Goal: Task Accomplishment & Management: Manage account settings

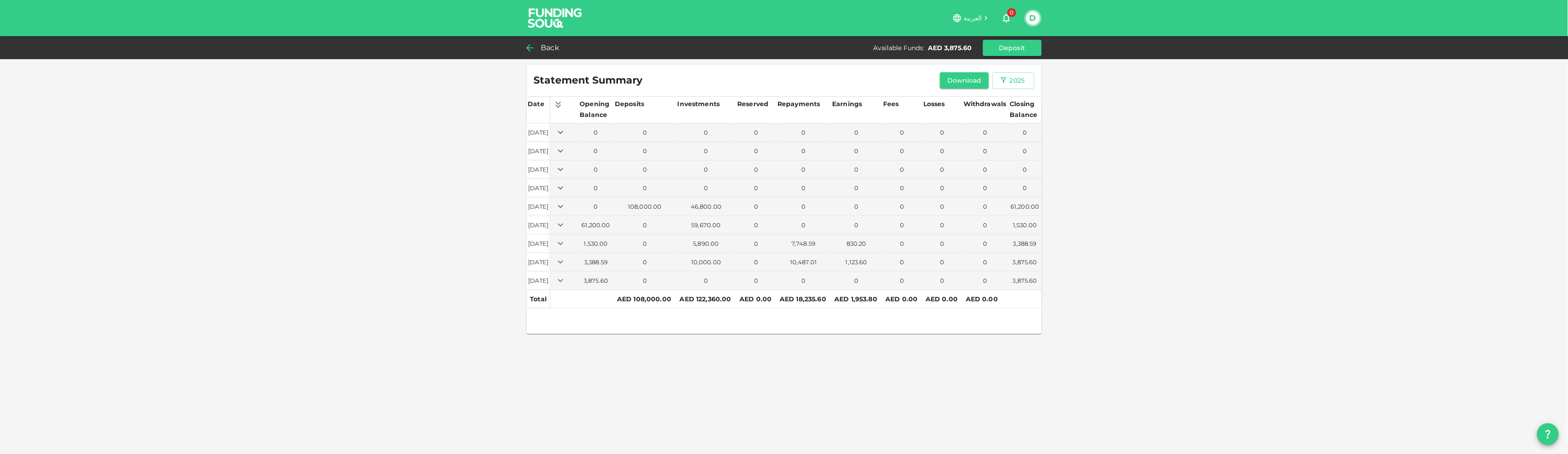
click at [547, 48] on span "Back" at bounding box center [550, 48] width 18 height 13
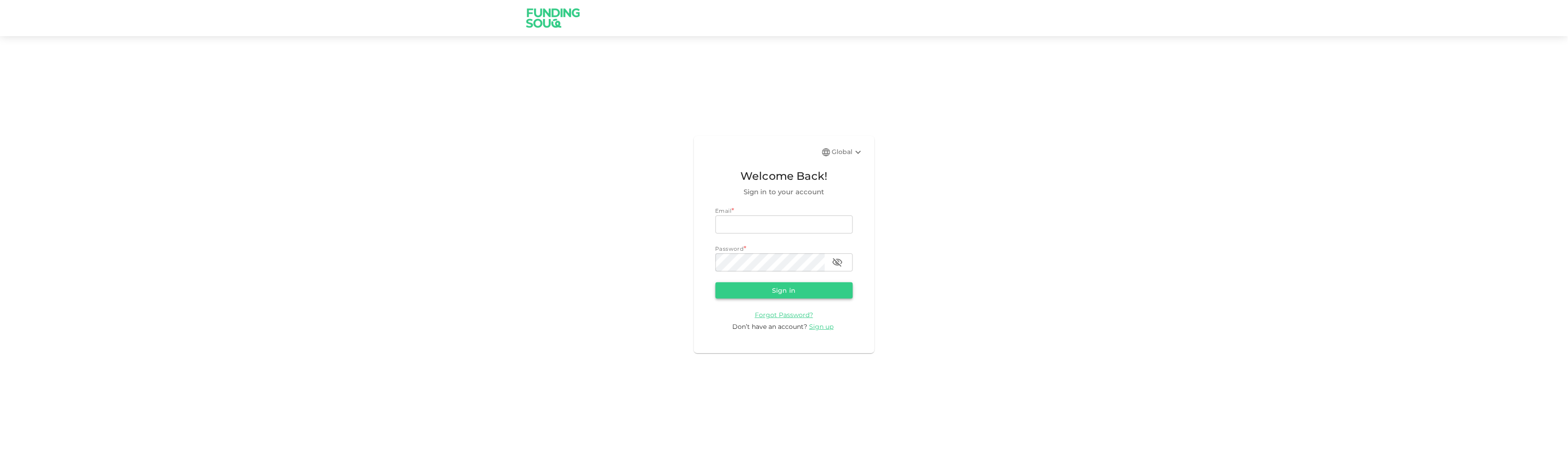
type input "[EMAIL_ADDRESS][DOMAIN_NAME]"
click at [813, 284] on button "Sign in" at bounding box center [784, 290] width 137 height 16
